Goal: Share content: Share content

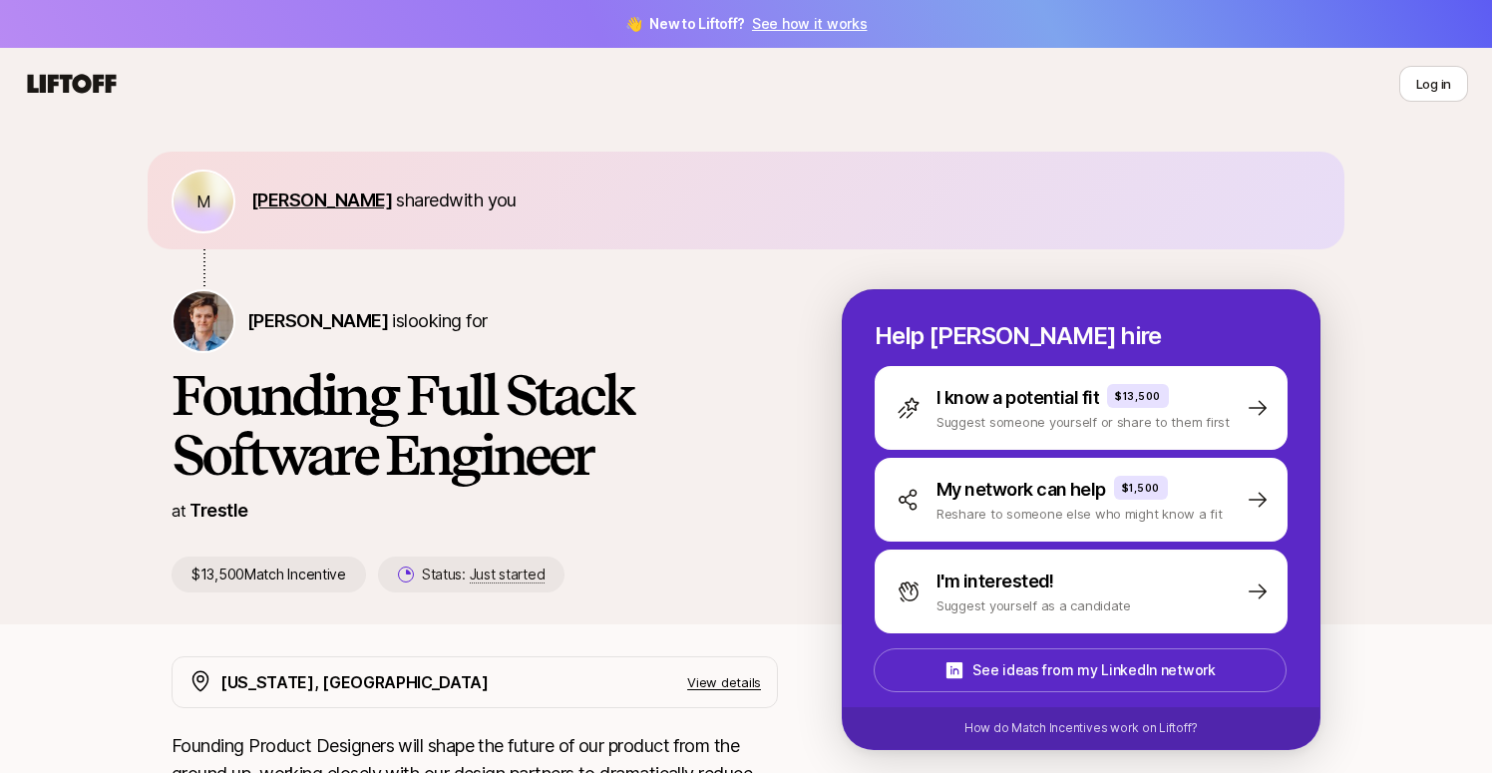
click at [374, 202] on span "[PERSON_NAME]" at bounding box center [321, 199] width 141 height 21
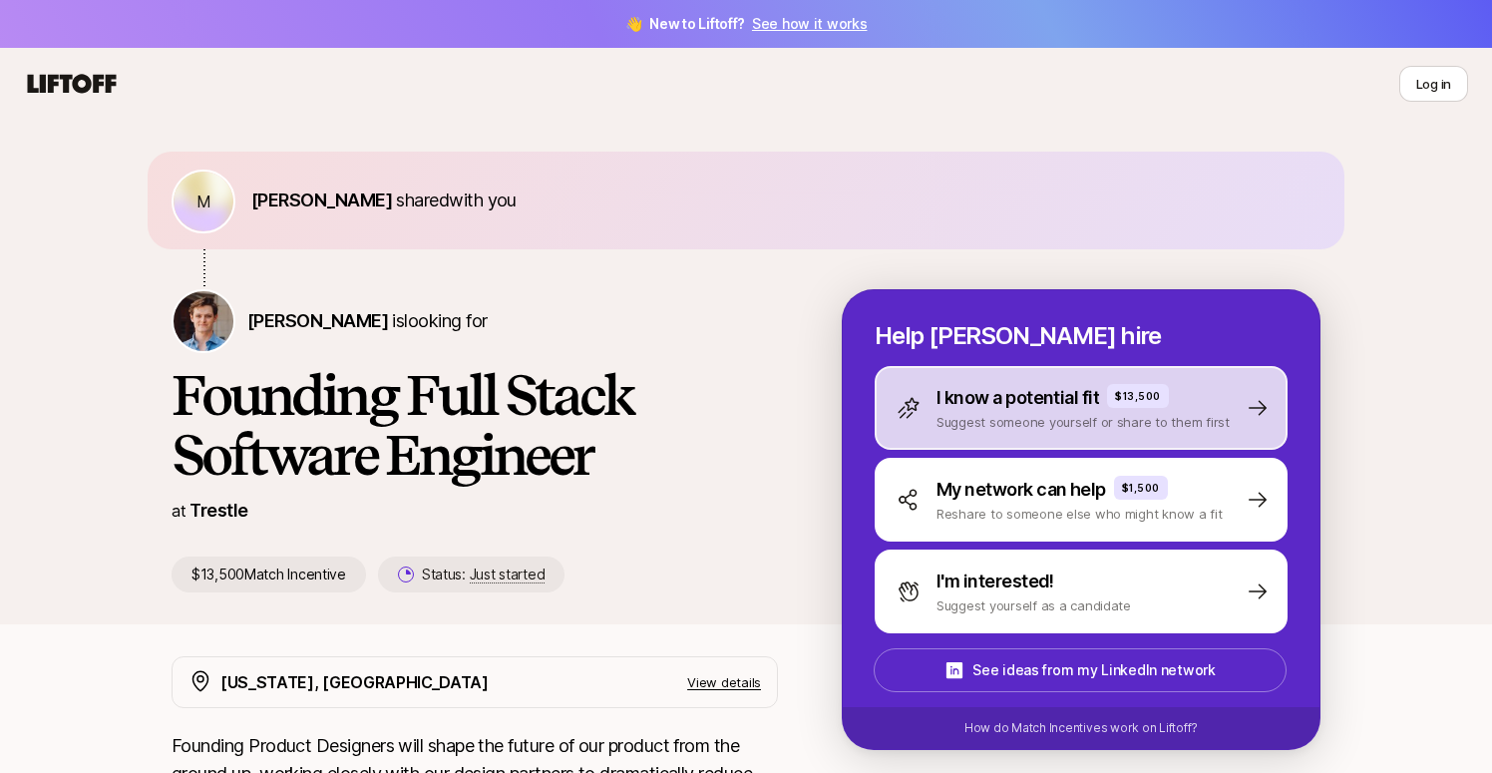
click at [993, 366] on div "I know a potential fit $13,500 Suggest someone yourself or share to them first" at bounding box center [1080, 408] width 413 height 84
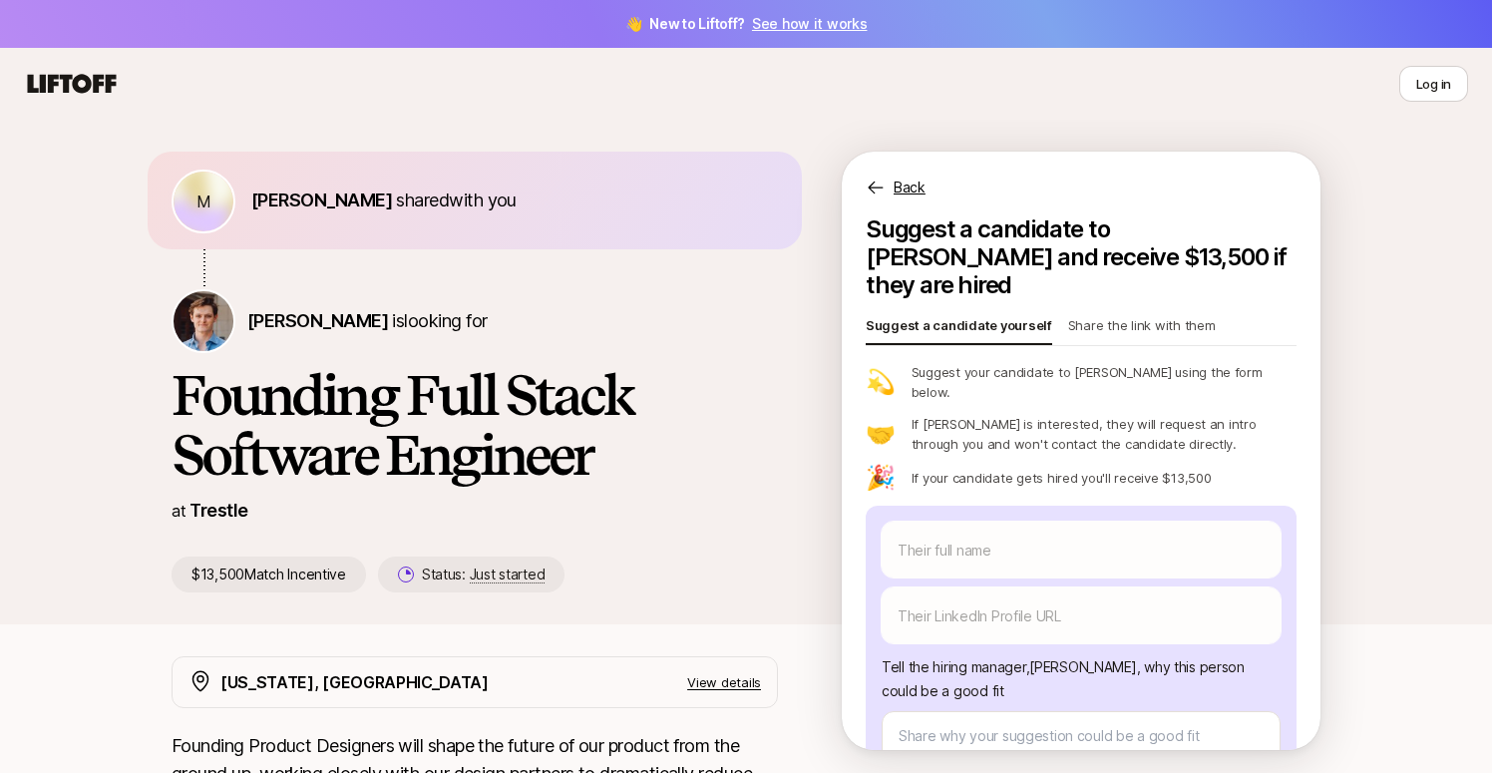
click at [1124, 315] on p "Share the link with them" at bounding box center [1142, 329] width 148 height 28
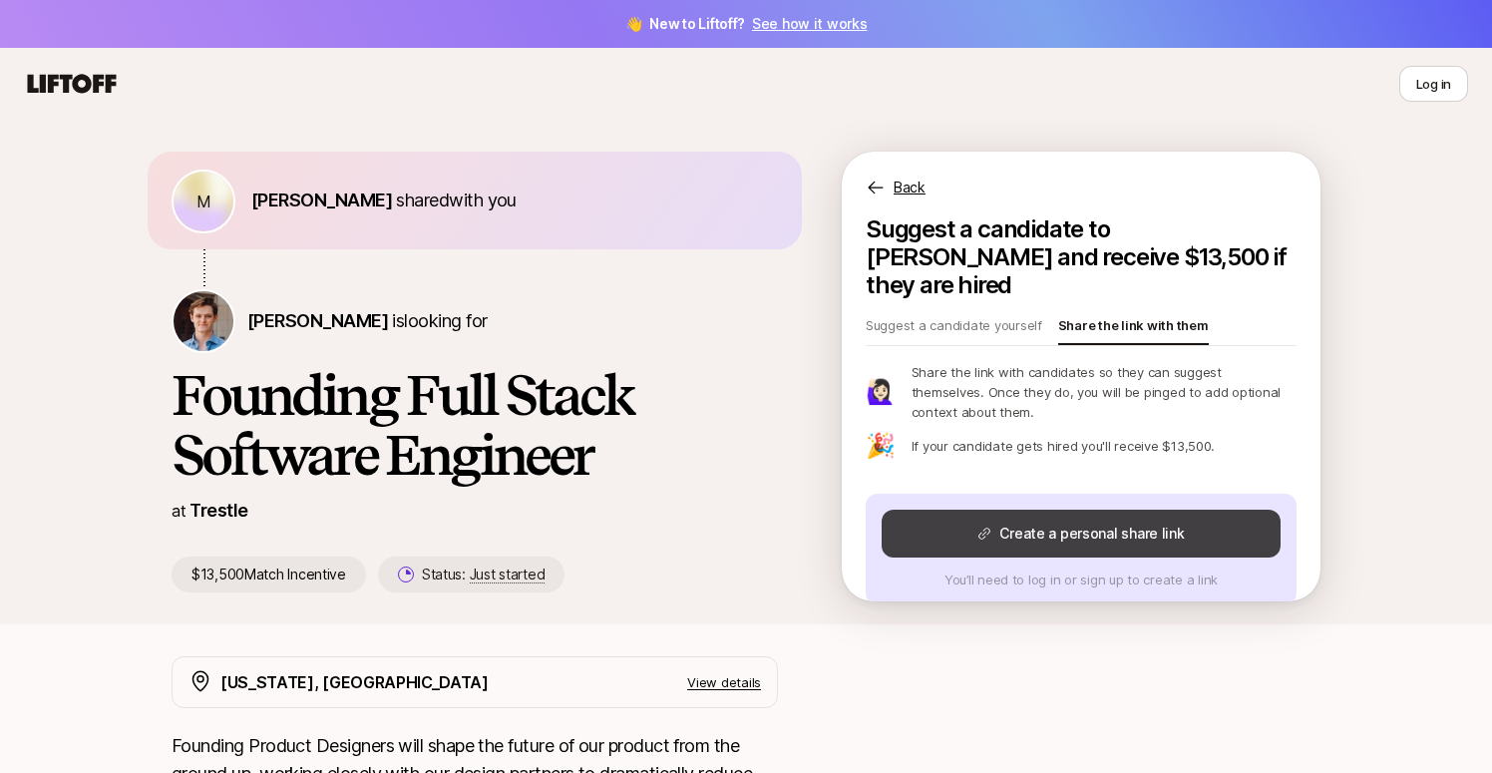
click at [1068, 509] on button "Create a personal share link" at bounding box center [1080, 533] width 399 height 48
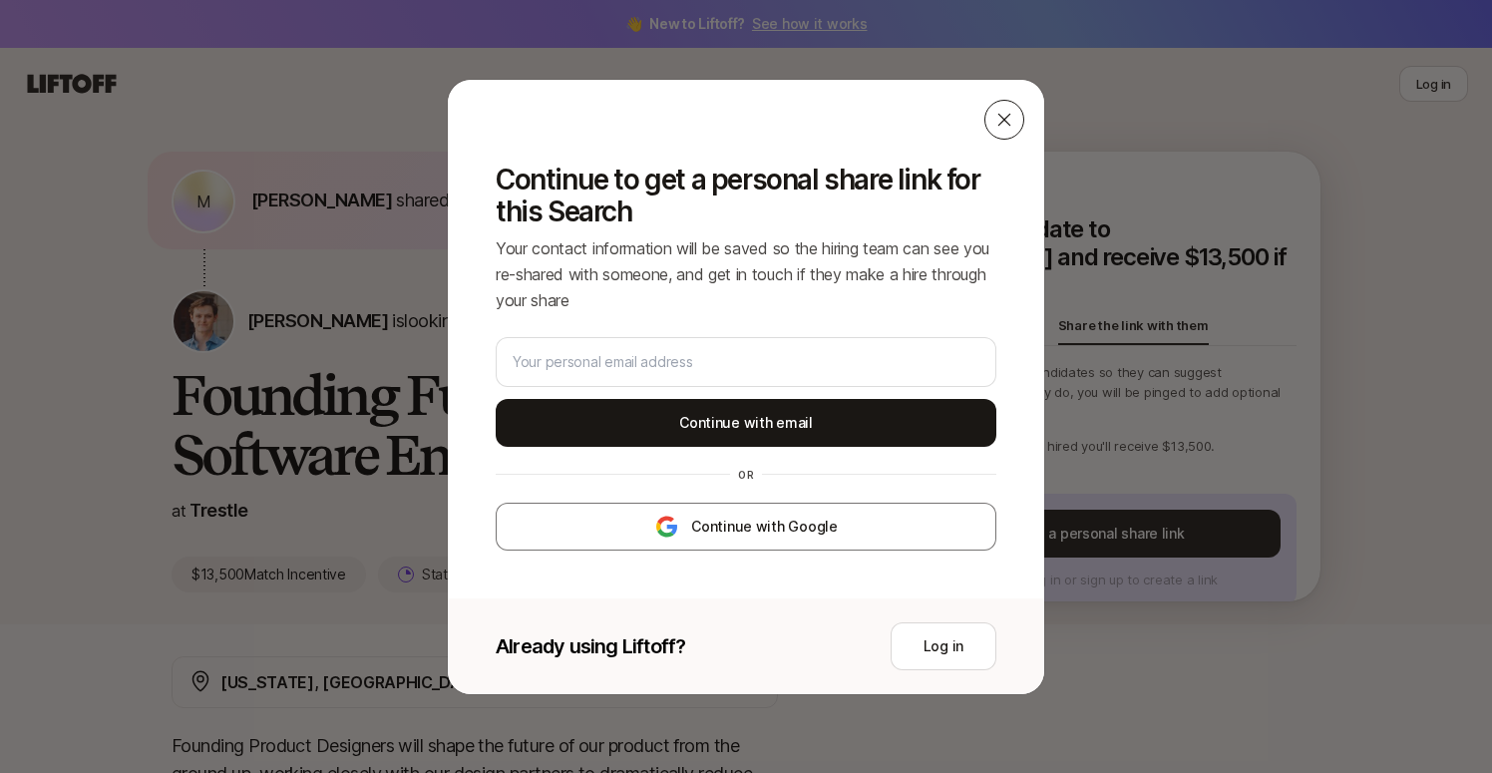
click at [1014, 120] on div at bounding box center [1004, 120] width 40 height 40
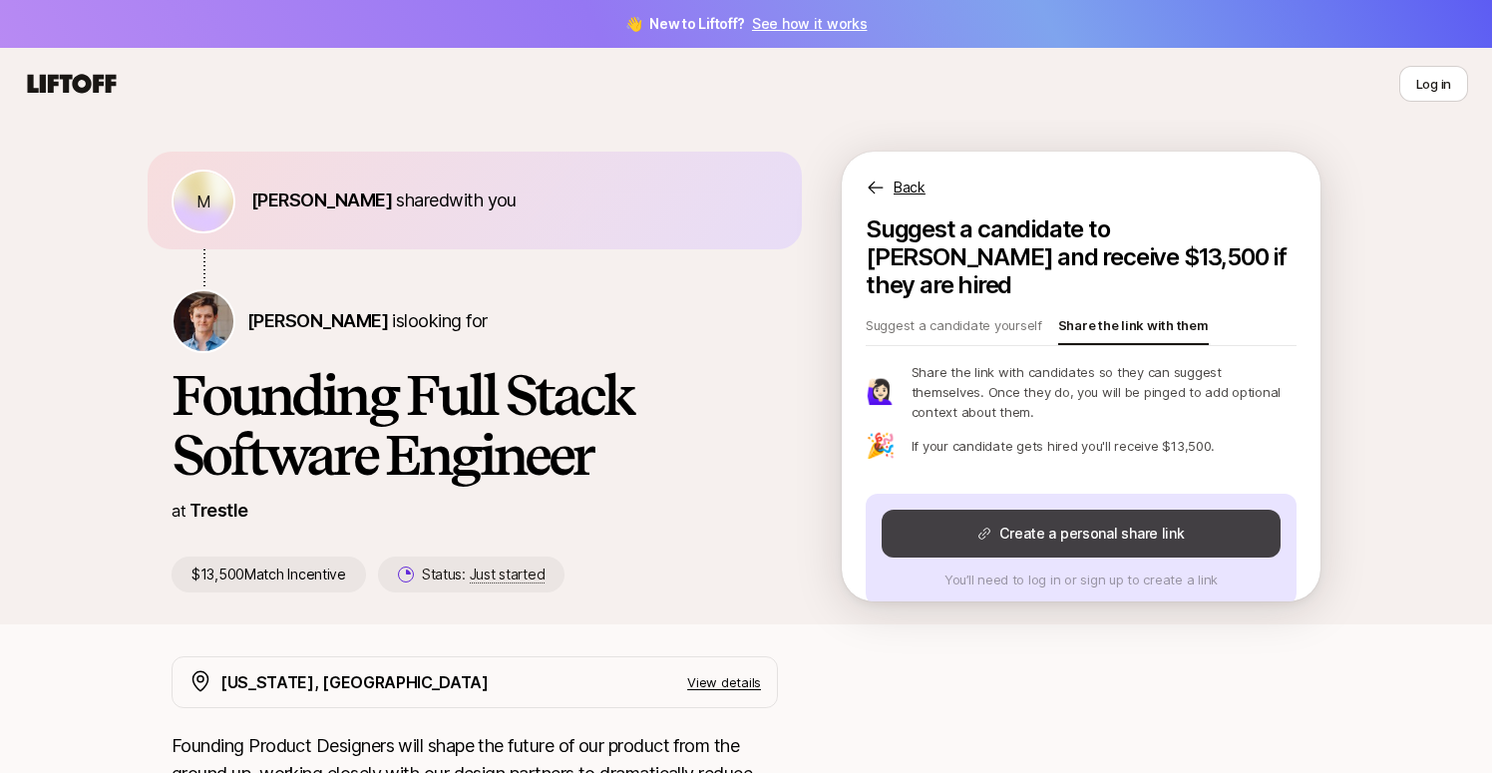
click at [990, 517] on button "Create a personal share link" at bounding box center [1080, 533] width 399 height 48
type textarea "x"
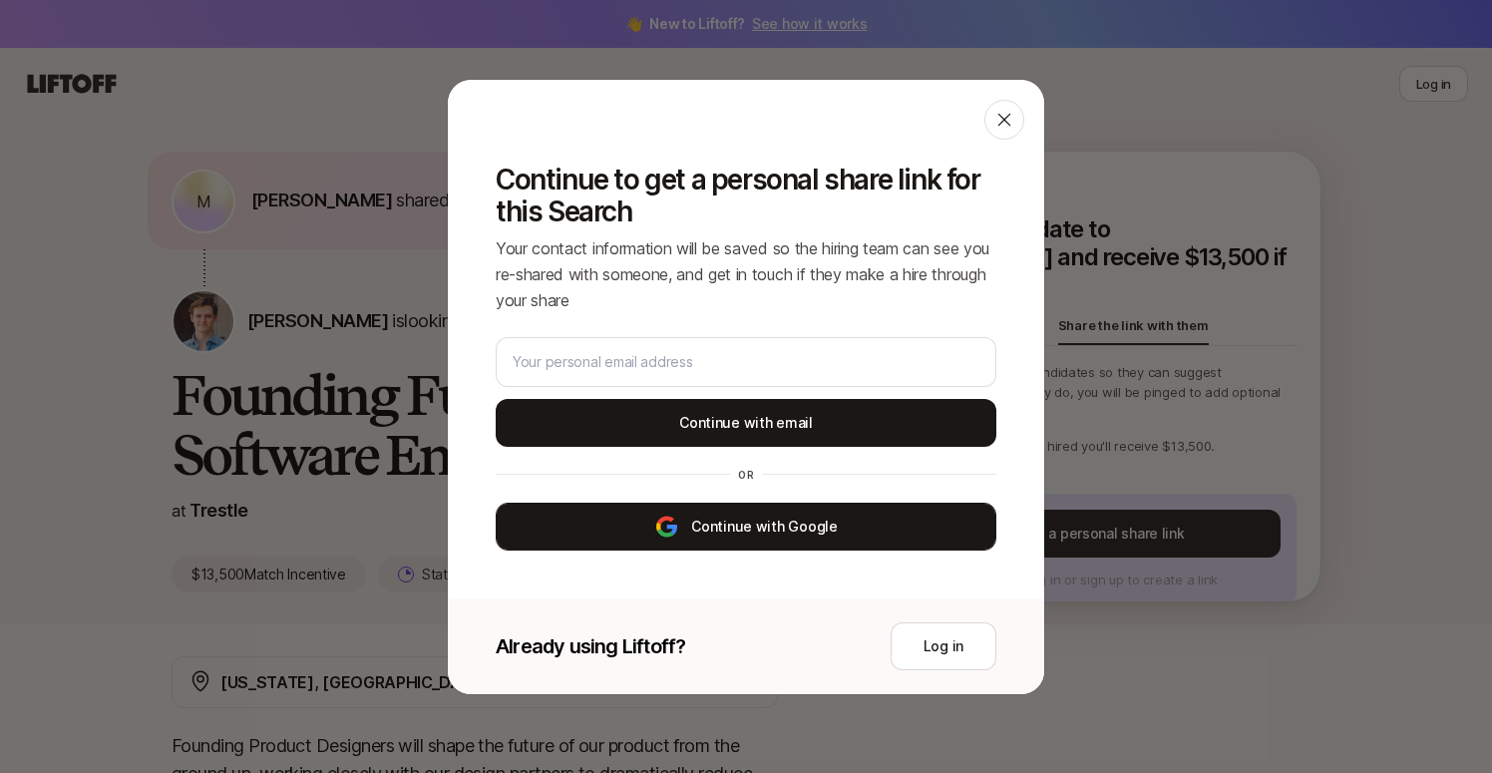
click at [787, 528] on button "Continue with Google" at bounding box center [746, 527] width 501 height 48
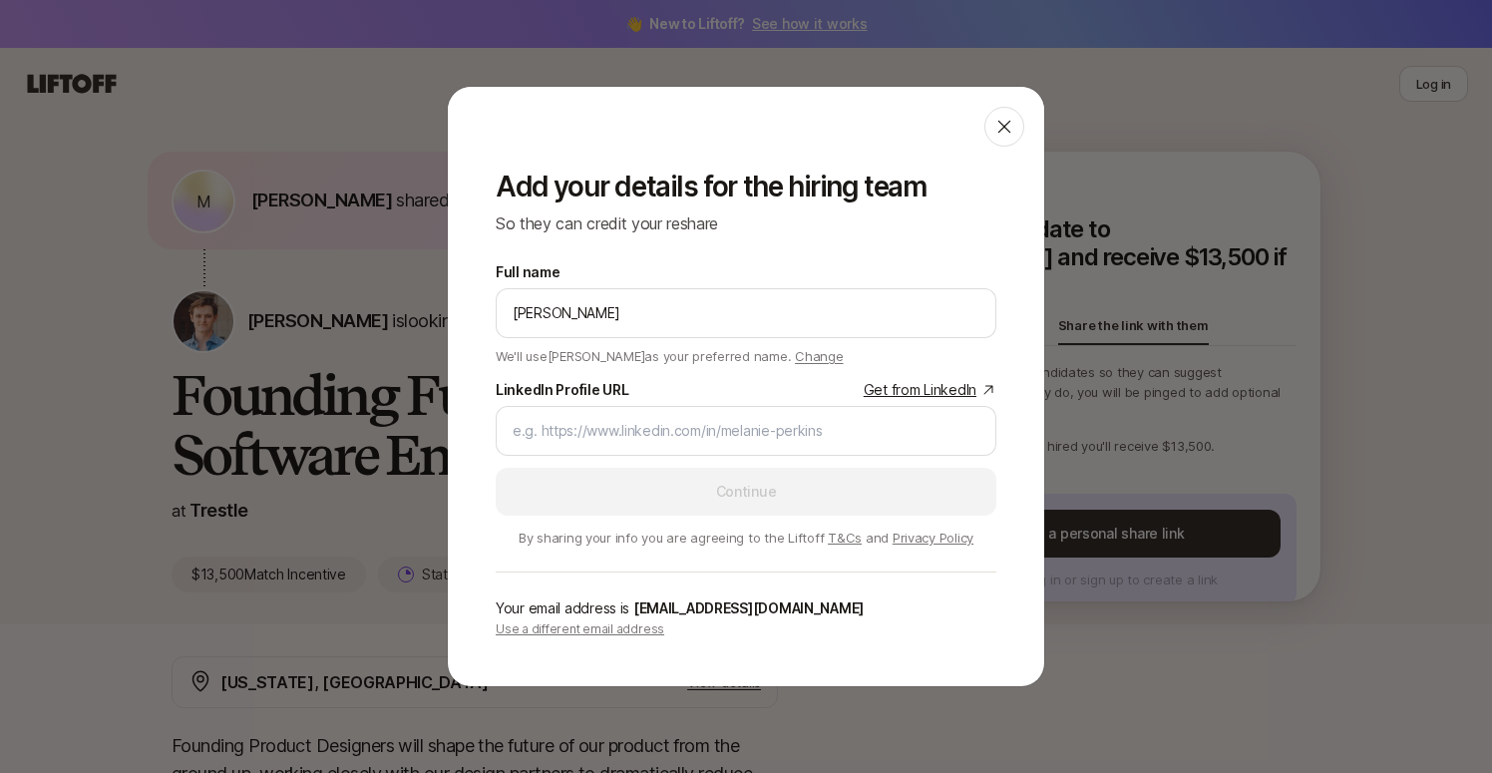
click at [1127, 0] on div "Add your details for the hiring team So they can credit your reshare Full name …" at bounding box center [746, 386] width 1492 height 773
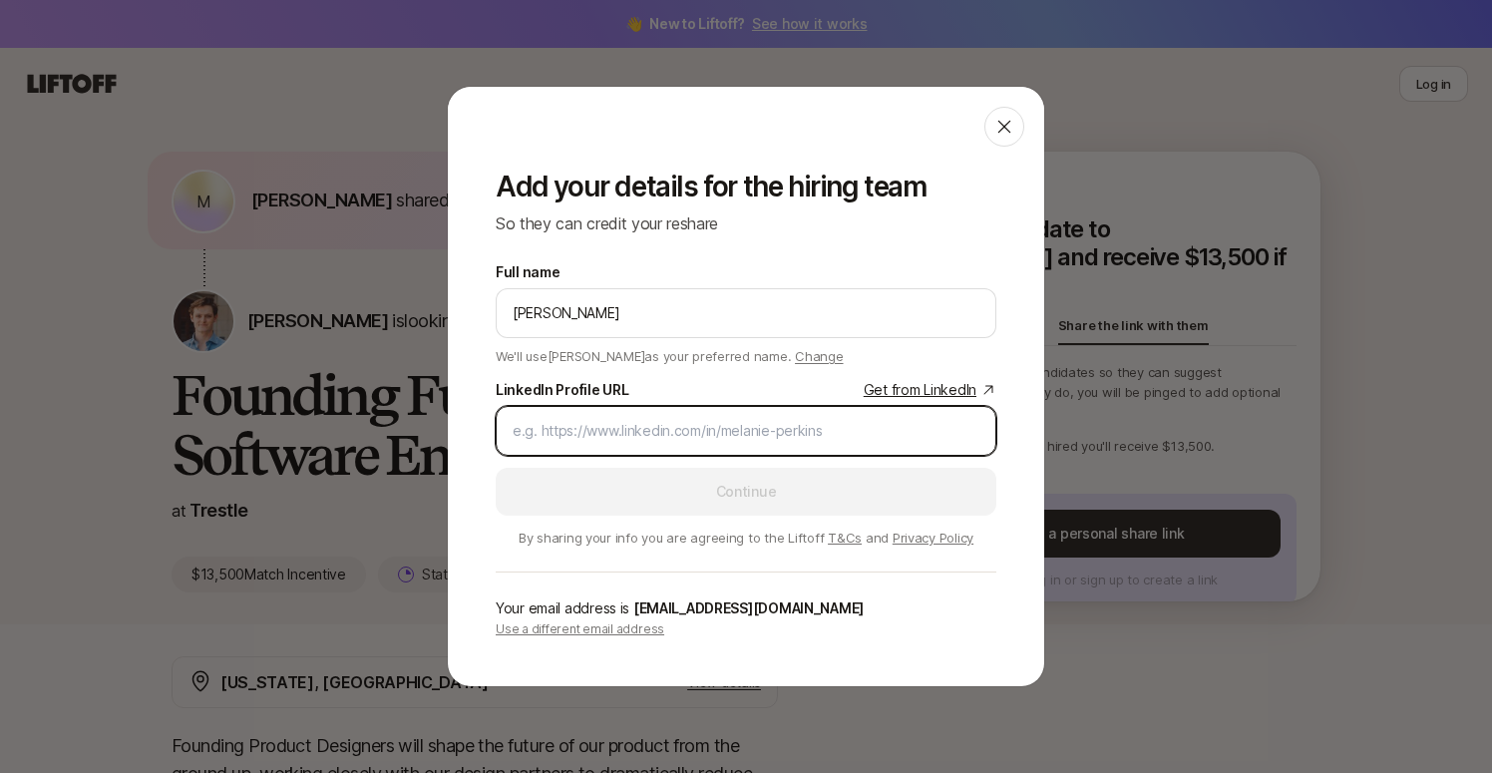
click at [731, 425] on input "LinkedIn Profile URL Get from LinkedIn" at bounding box center [745, 431] width 467 height 24
paste input "[URL][DOMAIN_NAME]"
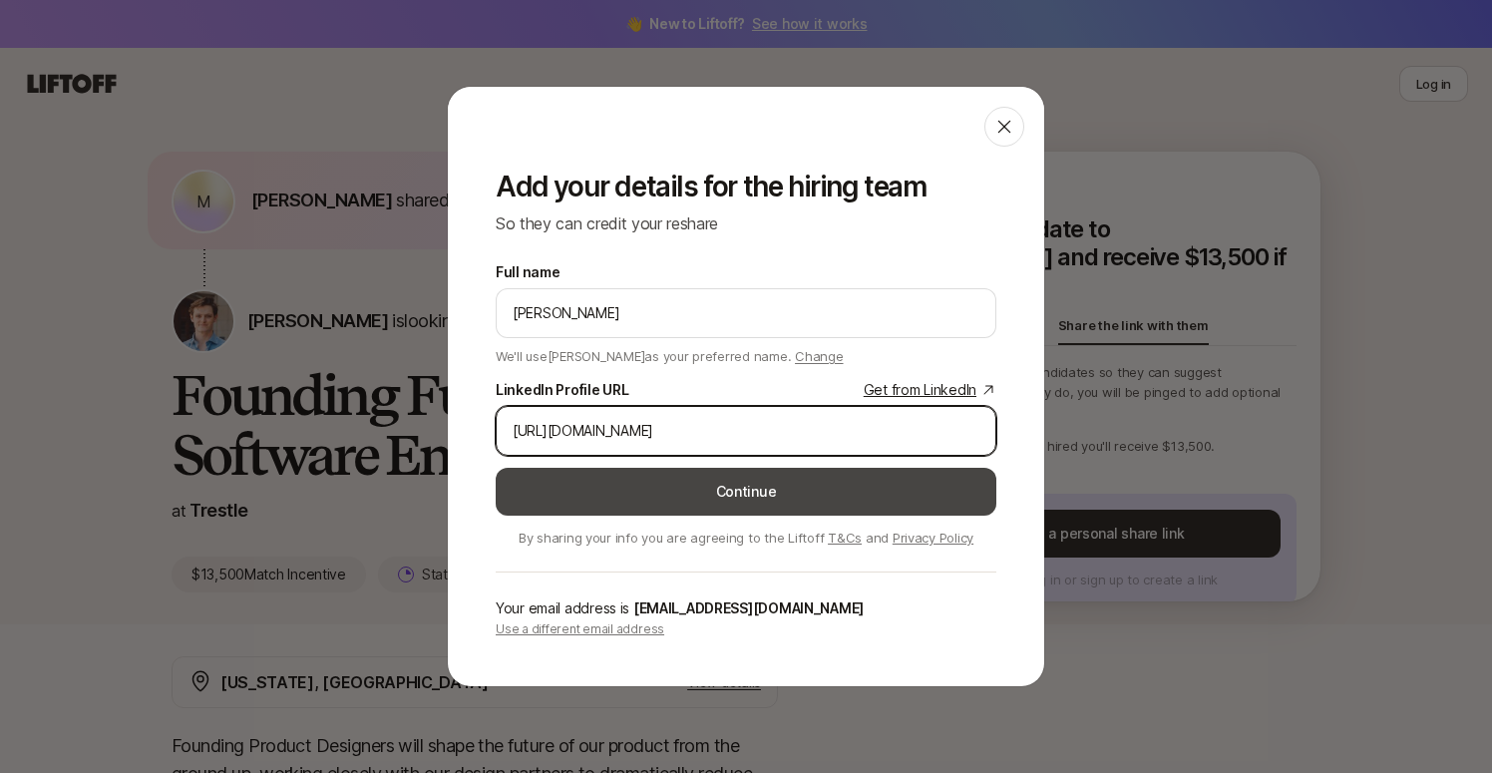
type input "[URL][DOMAIN_NAME]"
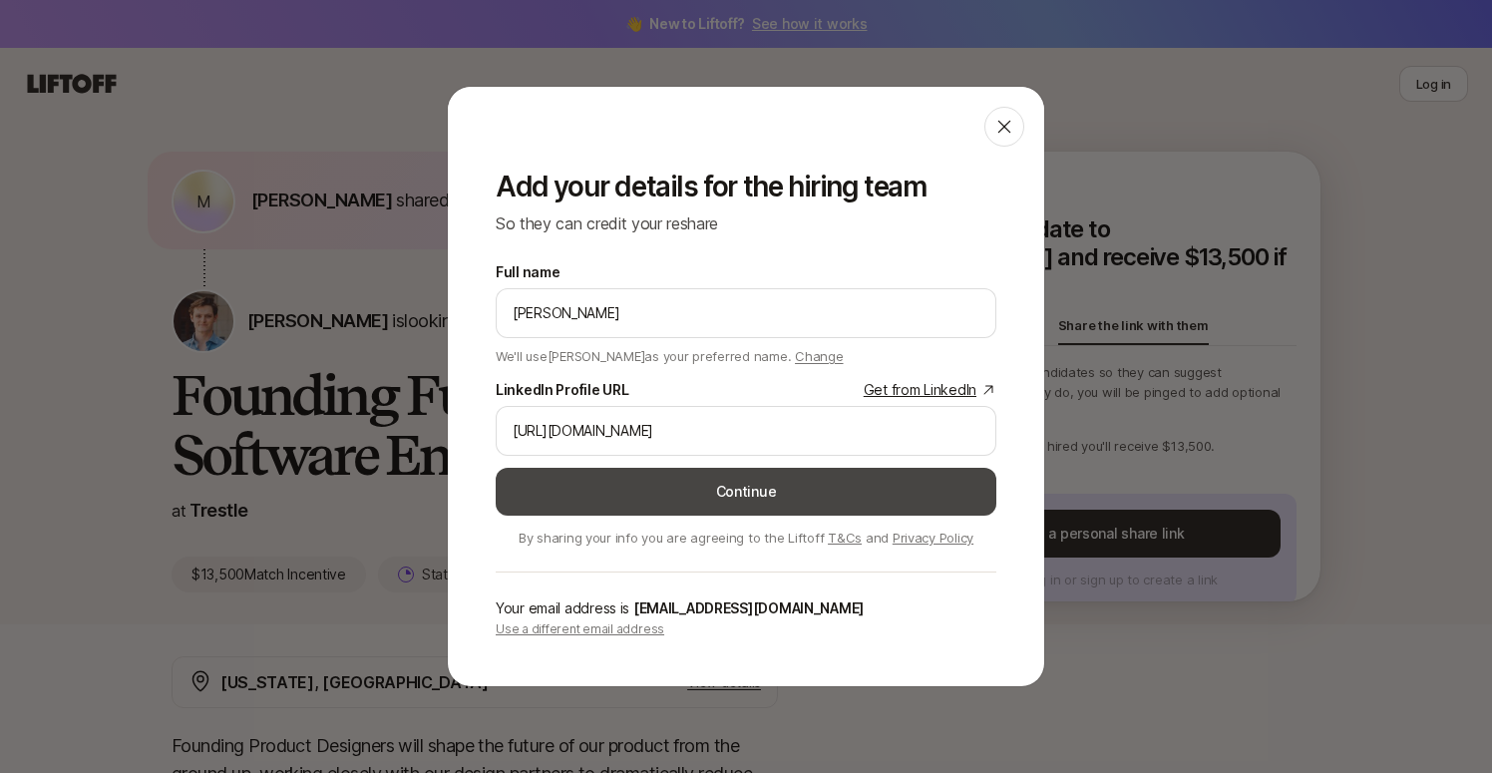
click at [785, 477] on button "Continue" at bounding box center [746, 492] width 501 height 48
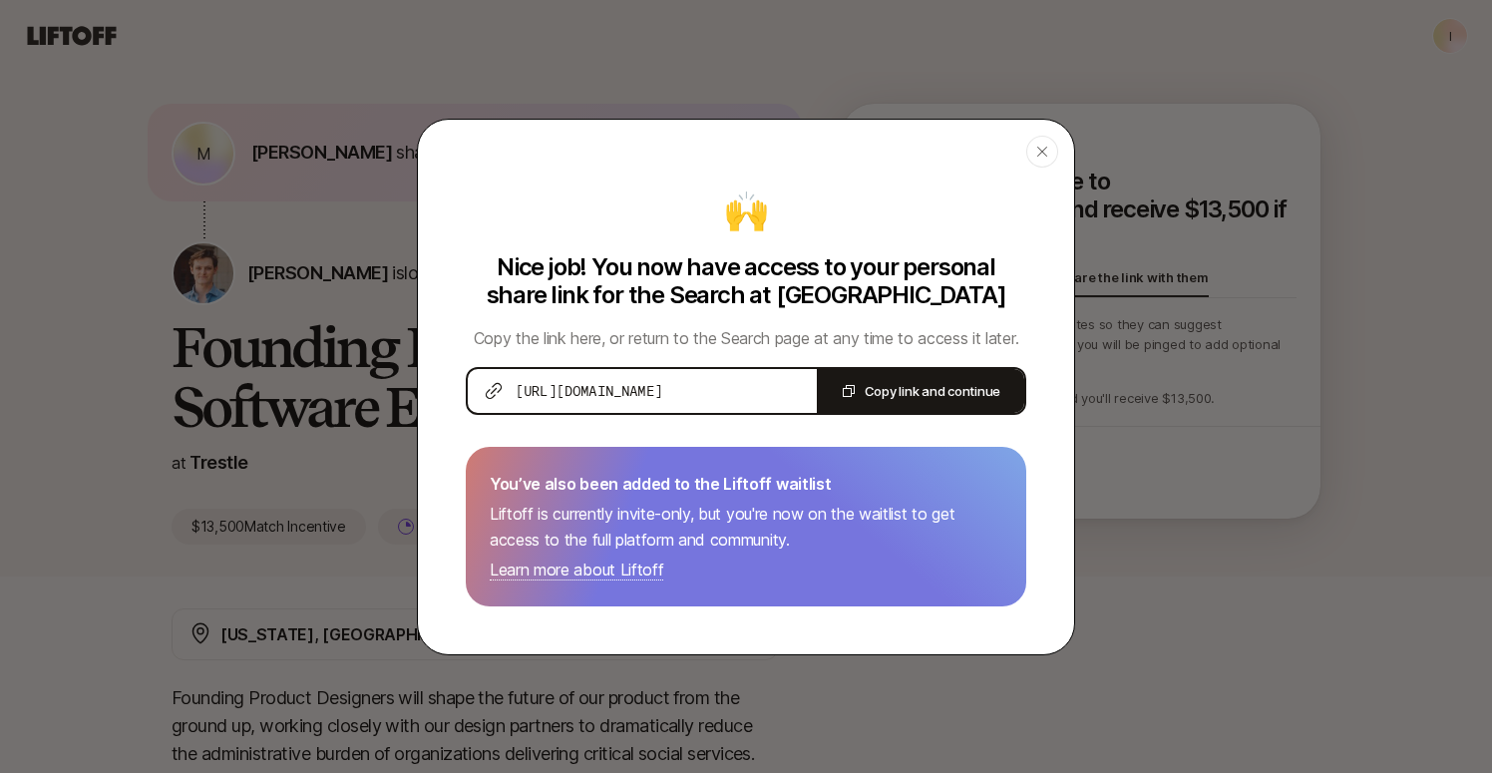
type textarea "x"
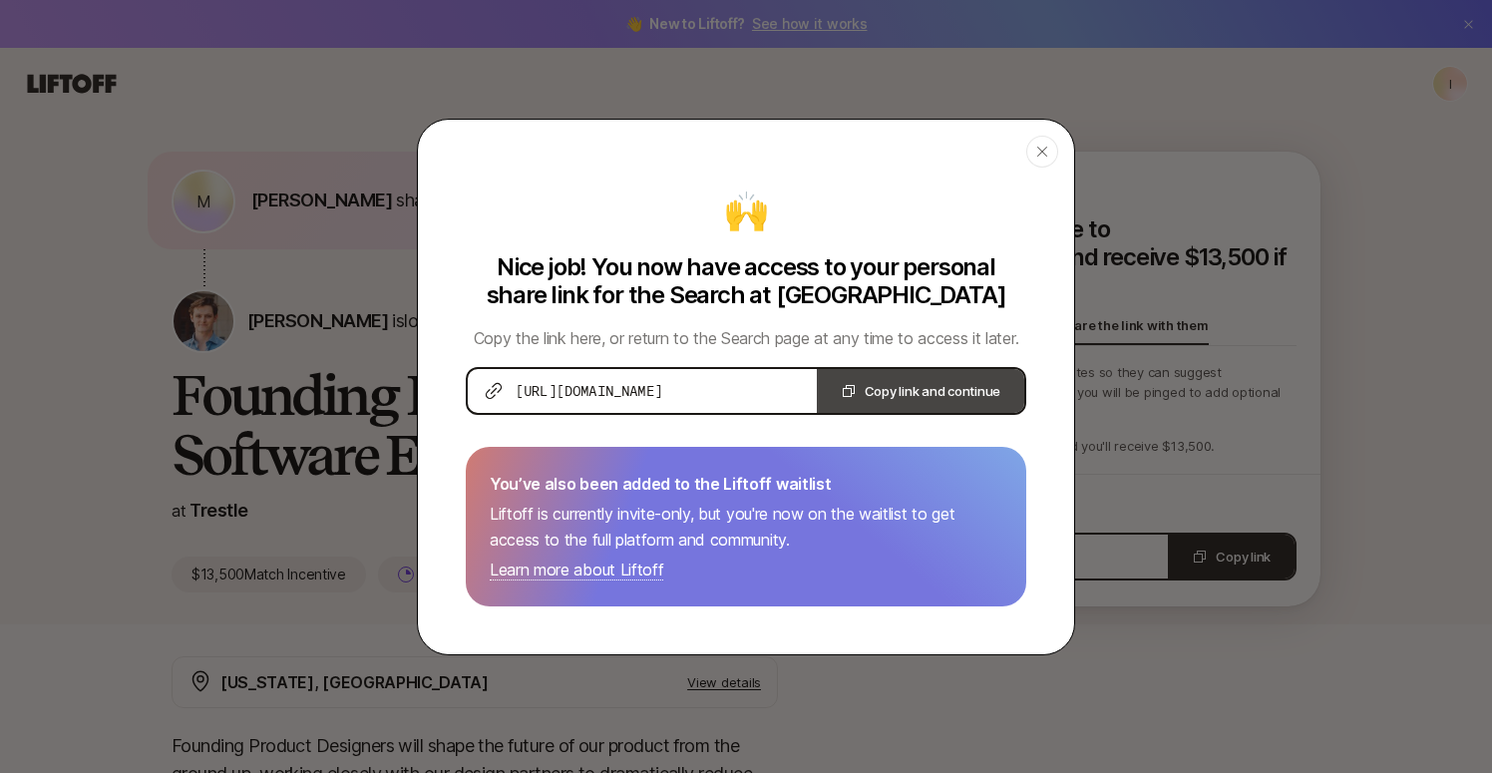
click at [842, 395] on icon at bounding box center [848, 391] width 12 height 12
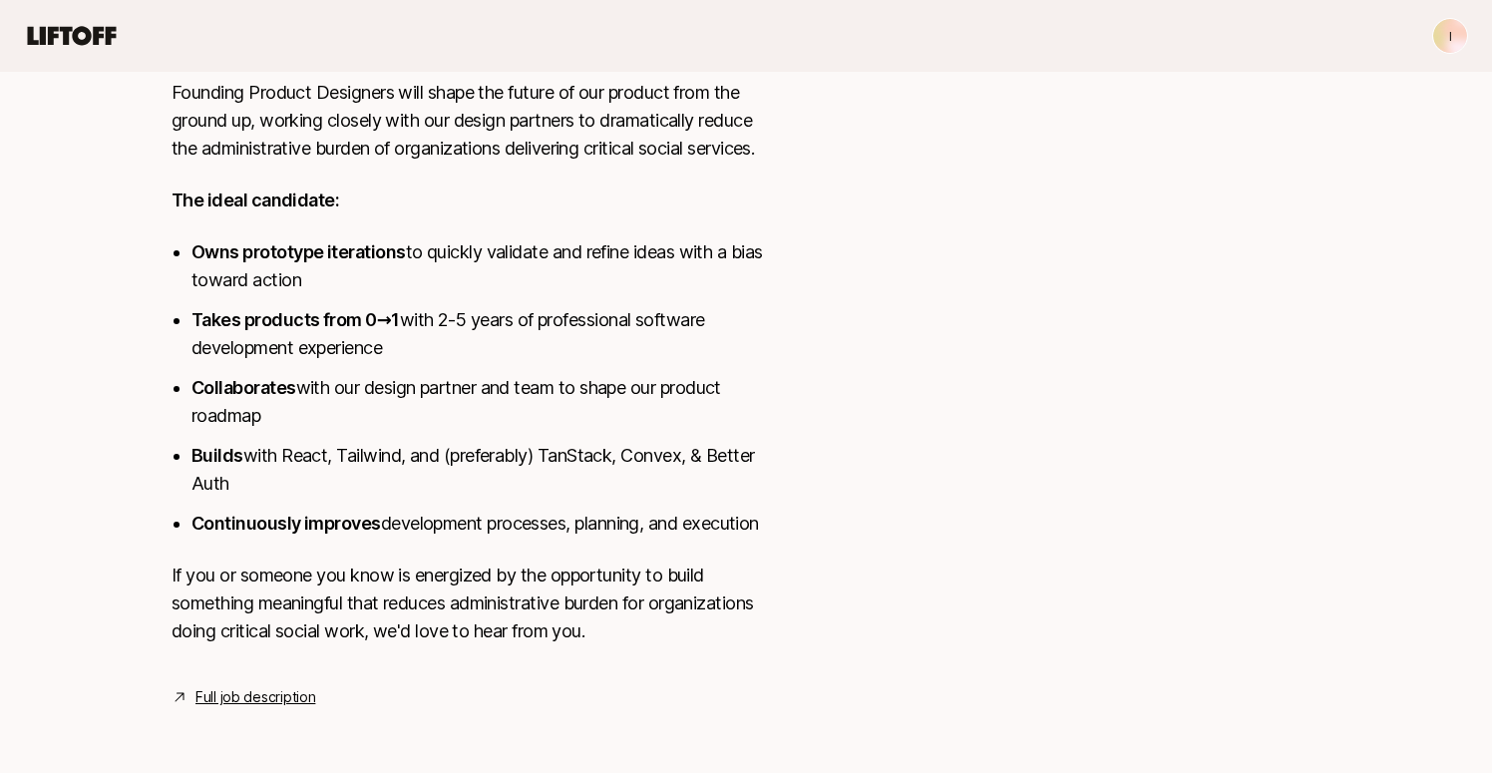
scroll to position [653, 0]
